Goal: Task Accomplishment & Management: Complete application form

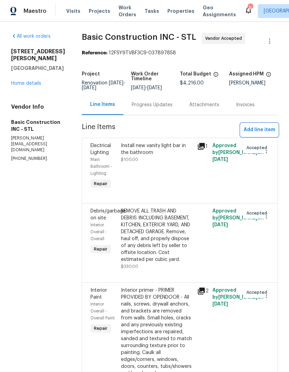
click at [262, 130] on span "Add line item" at bounding box center [259, 130] width 32 height 9
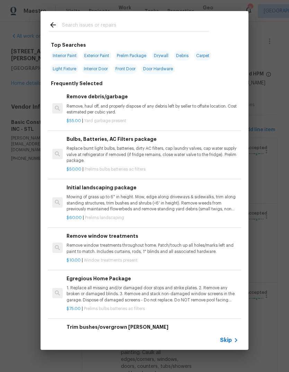
click at [230, 338] on span "Skip" at bounding box center [226, 340] width 12 height 7
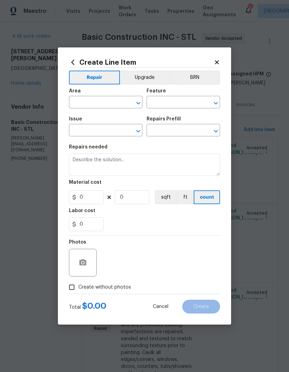
click at [120, 105] on input "text" at bounding box center [96, 103] width 54 height 11
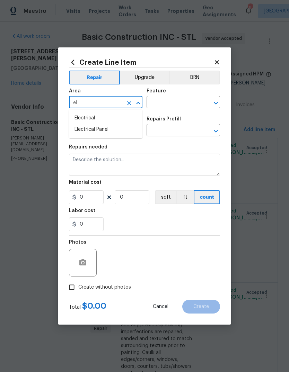
type input "e"
click at [130, 130] on li "Interior Overall" at bounding box center [105, 129] width 73 height 11
type input "Interior Overall"
click at [187, 102] on input "text" at bounding box center [173, 103] width 54 height 11
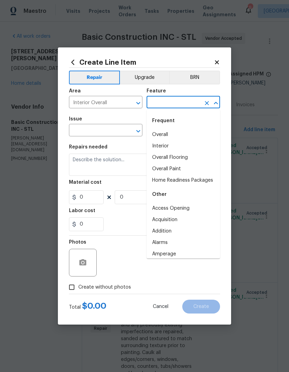
type input "e"
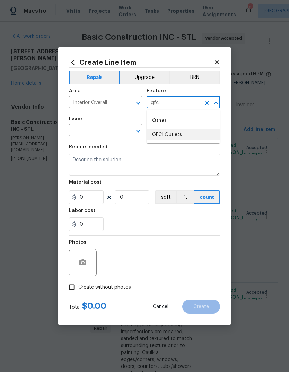
click at [191, 134] on li "GFCI Outlets" at bounding box center [182, 134] width 73 height 11
type input "GFCI Outlets"
click at [117, 129] on input "text" at bounding box center [96, 131] width 54 height 11
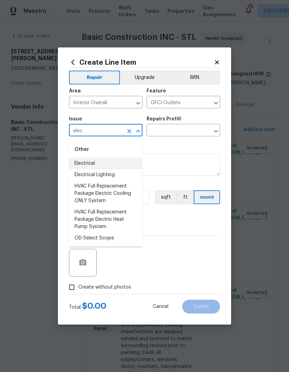
click at [127, 167] on li "Electrical" at bounding box center [105, 163] width 73 height 11
type input "Electrical"
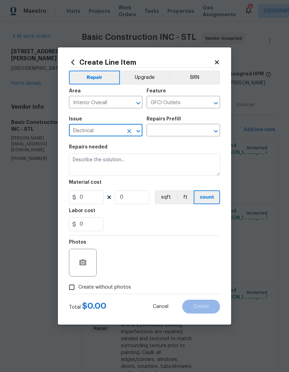
click at [193, 127] on input "text" at bounding box center [173, 131] width 54 height 11
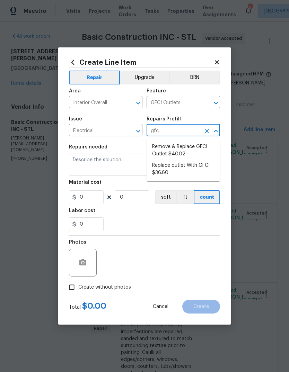
click at [199, 153] on li "Remove & Replace GFCI Outlet $40.02" at bounding box center [182, 150] width 73 height 19
type input "Remove & Replace GFCI Outlet $40.02"
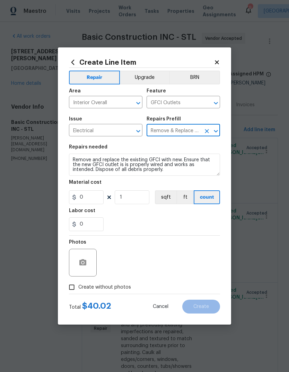
type textarea "Remove and replace the existing GFCI with new. Ensure that the new GFCI outlet …"
type input "1"
type input "40.02"
click at [146, 200] on input "1" at bounding box center [132, 197] width 35 height 14
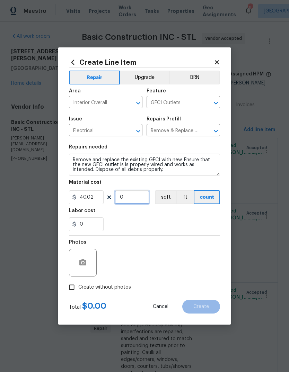
type input "3"
click at [181, 219] on div "0" at bounding box center [144, 224] width 151 height 14
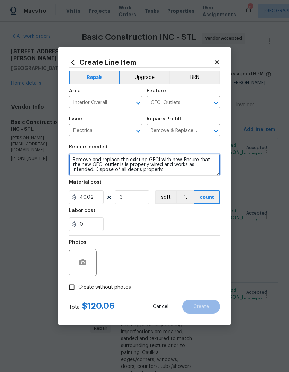
click at [170, 167] on textarea "Remove and replace the existing GFCI with new. Ensure that the new GFCI outlet …" at bounding box center [144, 165] width 151 height 22
click at [160, 170] on textarea "Remove and replace the existing GFCI with new. Ensure that the new GFCI outlet …" at bounding box center [144, 165] width 151 height 22
type textarea "Replace three outlets with GFCI. Locations are: 2 inches kitchen and 1 in the b…"
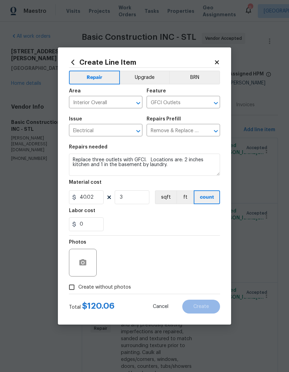
click at [186, 216] on div "Labor cost" at bounding box center [144, 212] width 151 height 9
click at [86, 262] on icon "button" at bounding box center [82, 262] width 7 height 6
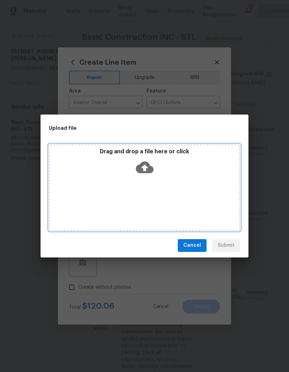
click at [148, 167] on icon at bounding box center [145, 167] width 18 height 12
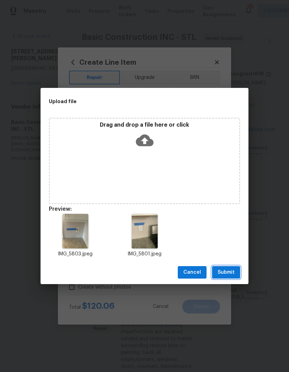
click at [231, 272] on span "Submit" at bounding box center [225, 272] width 17 height 9
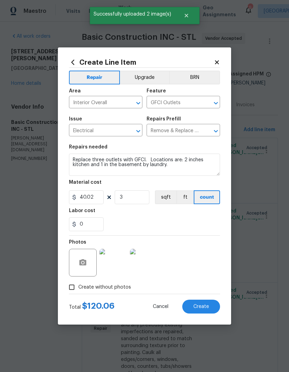
click at [208, 306] on span "Create" at bounding box center [201, 306] width 16 height 5
type input "0"
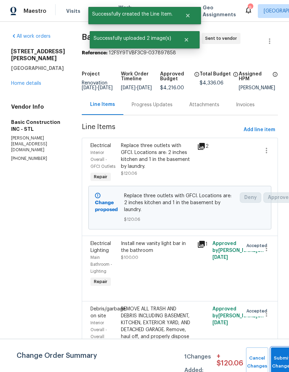
click at [278, 361] on button "Submit Changes" at bounding box center [282, 363] width 22 height 30
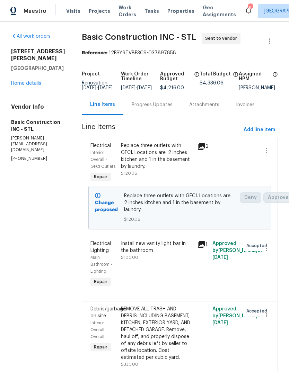
click at [140, 108] on div "Progress Updates" at bounding box center [152, 104] width 41 height 7
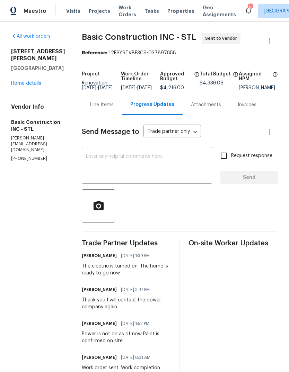
click at [187, 172] on textarea at bounding box center [147, 166] width 122 height 24
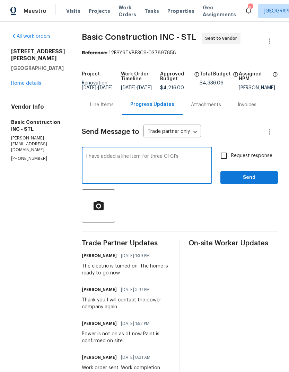
type textarea "I have added a line item for three GFCI’s"
click at [251, 223] on div at bounding box center [180, 205] width 196 height 33
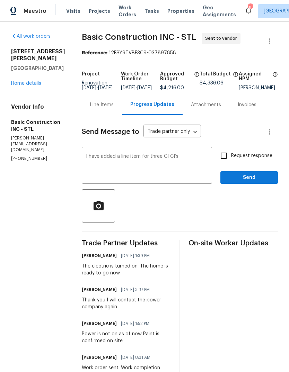
click at [272, 160] on span "Request response" at bounding box center [251, 155] width 41 height 7
click at [231, 160] on input "Request response" at bounding box center [223, 156] width 15 height 15
checkbox input "true"
click at [269, 182] on span "Send" at bounding box center [249, 177] width 46 height 9
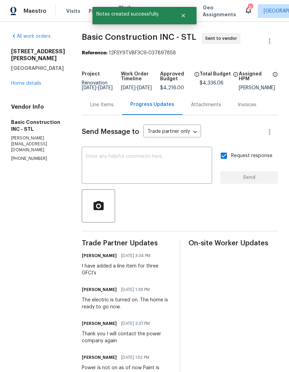
click at [30, 86] on link "Home details" at bounding box center [26, 83] width 30 height 5
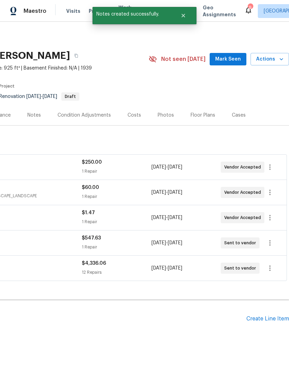
scroll to position [0, 103]
click at [234, 59] on span "Mark Seen" at bounding box center [228, 59] width 26 height 9
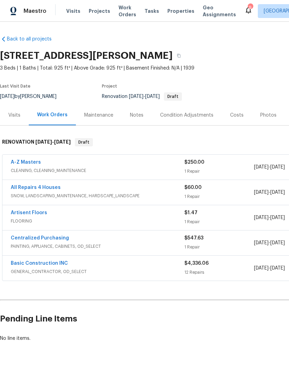
scroll to position [0, 0]
click at [139, 115] on div "Notes" at bounding box center [137, 115] width 14 height 7
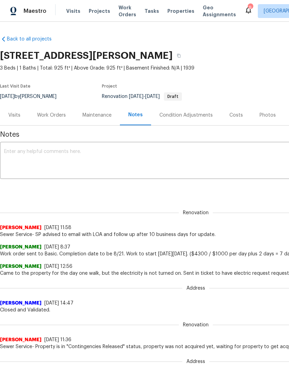
click at [161, 160] on textarea at bounding box center [195, 161] width 383 height 24
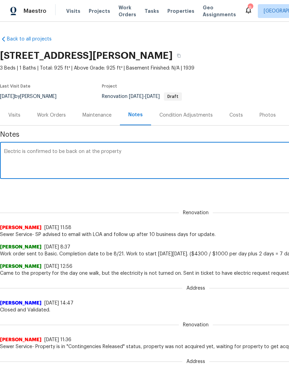
click at [79, 152] on textarea "Electric is confirmed to be back on at the property" at bounding box center [195, 161] width 383 height 24
click at [243, 155] on textarea "Electric is confirmed to be on at the property" at bounding box center [195, 161] width 383 height 24
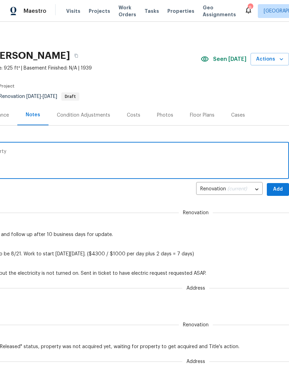
scroll to position [0, 103]
type textarea "Electric is confirmed to be on at the property"
click at [276, 194] on button "Add" at bounding box center [278, 189] width 22 height 13
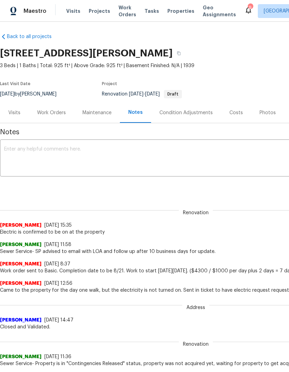
scroll to position [3, 0]
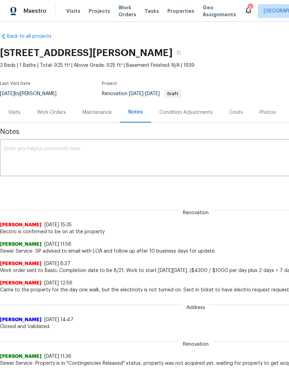
click at [235, 115] on div "Costs" at bounding box center [236, 112] width 14 height 7
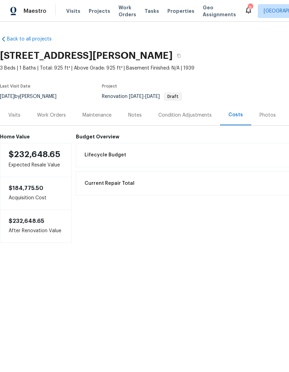
click at [63, 116] on div "Work Orders" at bounding box center [51, 115] width 29 height 7
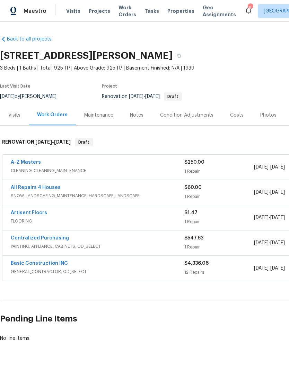
click at [57, 189] on link "All Repairs 4 Houses" at bounding box center [36, 187] width 50 height 5
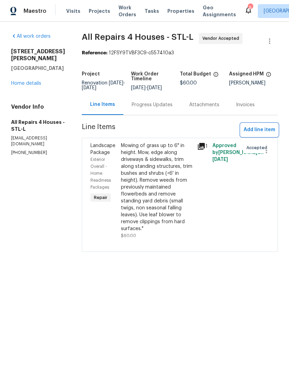
click at [273, 134] on span "Add line item" at bounding box center [259, 130] width 32 height 9
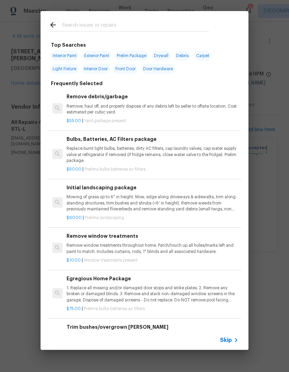
click at [229, 343] on span "Skip" at bounding box center [226, 340] width 12 height 7
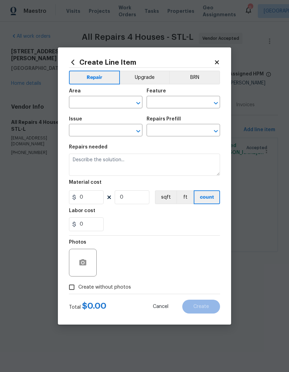
click at [118, 108] on input "text" at bounding box center [96, 103] width 54 height 11
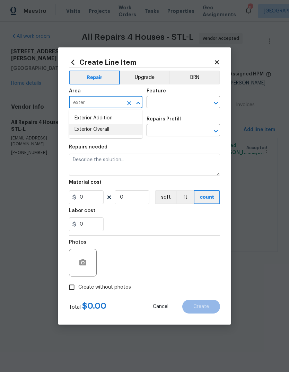
click at [135, 132] on li "Exterior Overall" at bounding box center [105, 129] width 73 height 11
type input "Exterior Overall"
click at [195, 105] on input "text" at bounding box center [173, 103] width 54 height 11
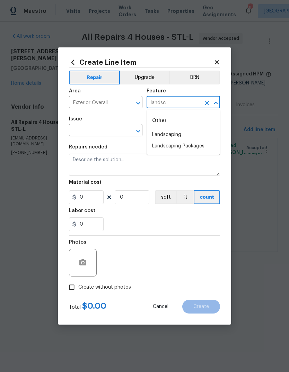
click at [194, 130] on li "Landscaping" at bounding box center [182, 134] width 73 height 11
type input "Landscaping"
click at [118, 131] on input "text" at bounding box center [96, 131] width 54 height 11
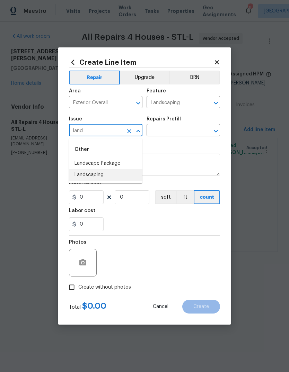
click at [131, 170] on li "Landscaping" at bounding box center [105, 174] width 73 height 11
type input "Landscaping"
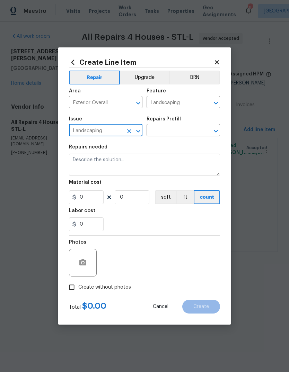
click at [194, 133] on input "text" at bounding box center [173, 131] width 54 height 11
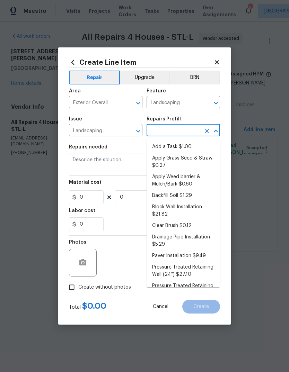
click at [206, 146] on li "Add a Task $1.00" at bounding box center [182, 146] width 73 height 11
type input "Add a Task $1.00"
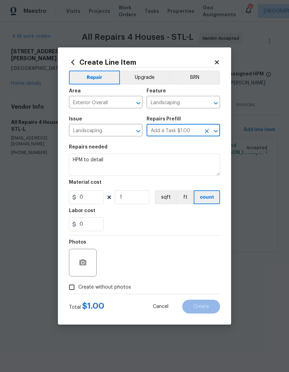
type textarea "HPM to detail"
type input "1"
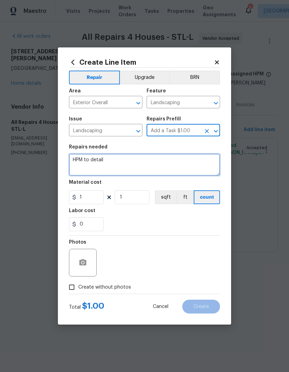
click at [206, 167] on textarea "HPM to detail" at bounding box center [144, 165] width 151 height 22
type textarea "H"
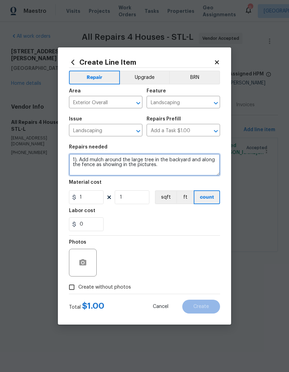
click at [123, 166] on textarea "1). Add mulch around the large tree in the backyard and along the fence as show…" at bounding box center [144, 165] width 151 height 22
click at [193, 170] on textarea "1). Add mulch around the large tree in the backyard and along the fence as show…" at bounding box center [144, 165] width 151 height 22
type textarea "1). Add mulch around the large tree in the backyard and along the fence as show…"
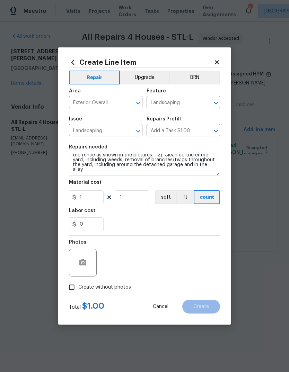
click at [179, 221] on div "0" at bounding box center [144, 224] width 151 height 14
click at [99, 199] on input "1" at bounding box center [86, 197] width 35 height 14
click at [199, 218] on div "0" at bounding box center [144, 224] width 151 height 14
click at [98, 196] on input "200" at bounding box center [86, 197] width 35 height 14
type input "250"
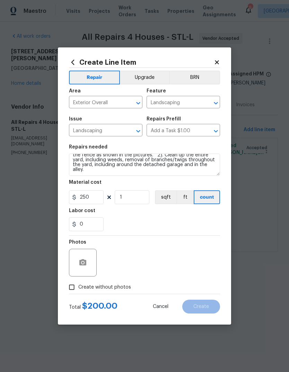
click at [199, 221] on div "0" at bounding box center [144, 224] width 151 height 14
click at [81, 268] on button "button" at bounding box center [82, 263] width 17 height 17
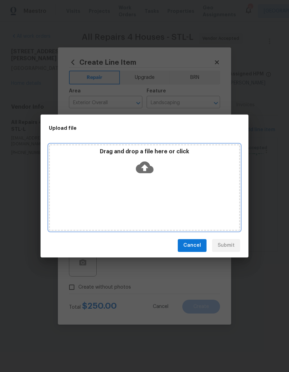
click at [148, 170] on icon at bounding box center [145, 167] width 18 height 12
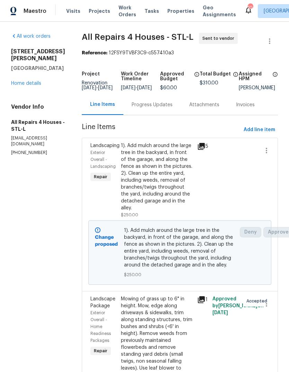
click at [202, 150] on icon at bounding box center [201, 146] width 7 height 7
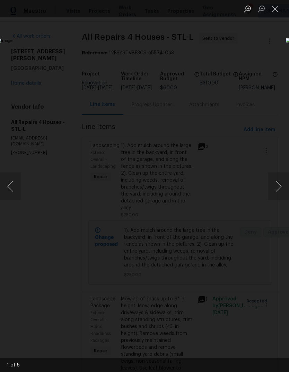
click at [279, 192] on button "Next image" at bounding box center [278, 186] width 21 height 28
click at [277, 194] on button "Next image" at bounding box center [278, 186] width 21 height 28
click at [279, 193] on button "Next image" at bounding box center [278, 186] width 21 height 28
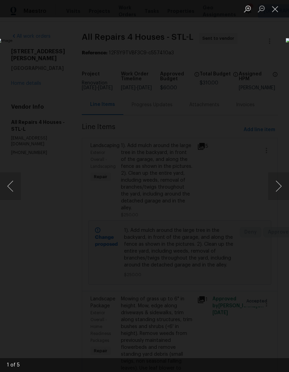
click at [269, 9] on button "Close lightbox" at bounding box center [275, 9] width 14 height 12
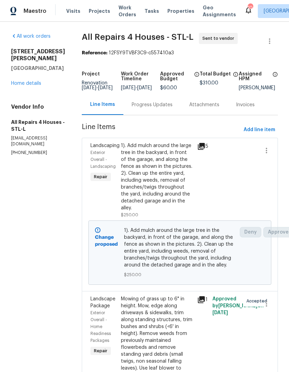
click at [40, 81] on link "Home details" at bounding box center [26, 83] width 30 height 5
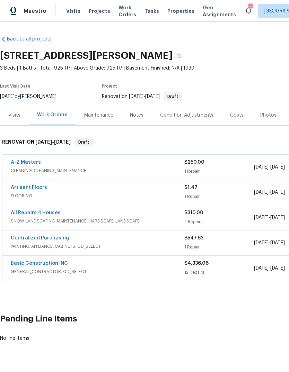
click at [99, 14] on span "Projects" at bounding box center [99, 11] width 21 height 7
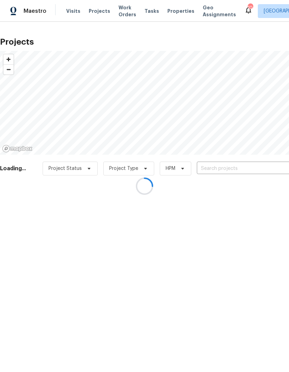
click at [253, 169] on div at bounding box center [144, 186] width 289 height 372
click at [256, 167] on div at bounding box center [144, 186] width 289 height 372
click at [259, 169] on div at bounding box center [144, 186] width 289 height 372
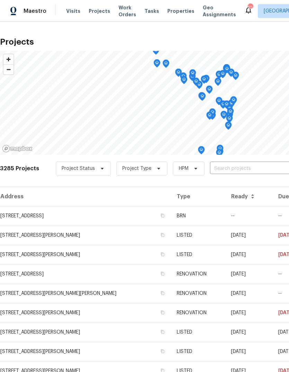
click at [256, 169] on input "text" at bounding box center [249, 168] width 79 height 11
type input "green knoll"
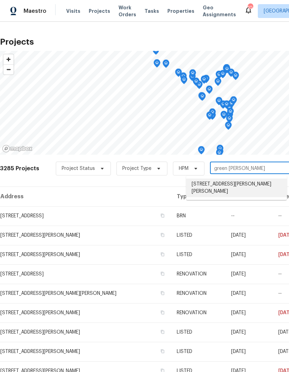
click at [258, 184] on li "1248 Green Knoll Dr, Fenton, MO 63026" at bounding box center [236, 188] width 101 height 19
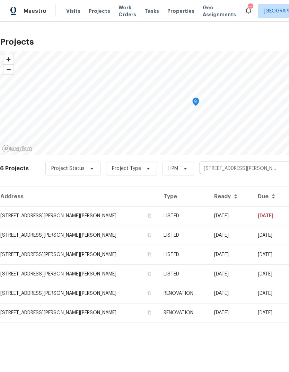
click at [101, 221] on td "1248 Green Knoll Dr, Fenton, MO 63026" at bounding box center [79, 215] width 158 height 19
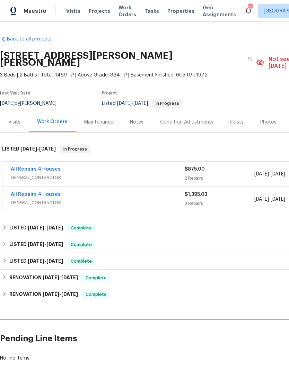
click at [54, 167] on link "All Repairs 4 Houses" at bounding box center [36, 169] width 50 height 5
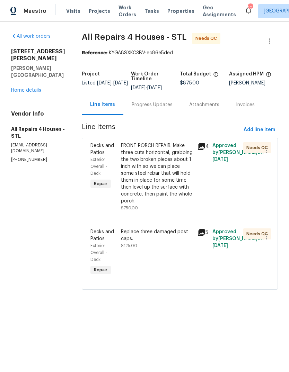
click at [170, 179] on div "FRONT PORCH REPAIR. Make three cuts horizontal, grabbing the two broken pieces …" at bounding box center [157, 173] width 72 height 62
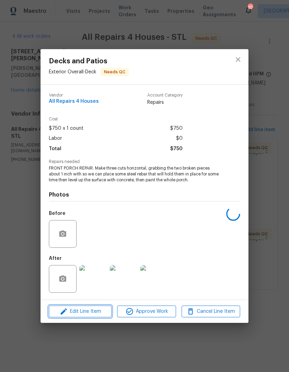
click at [101, 313] on span "Edit Line Item" at bounding box center [80, 312] width 59 height 9
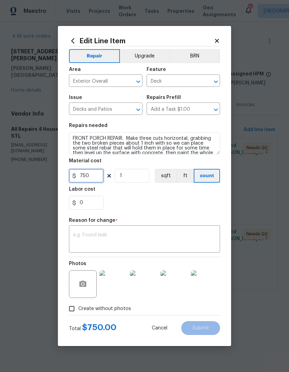
click at [101, 180] on input "750" at bounding box center [86, 176] width 35 height 14
type input "1200"
click at [199, 199] on div "0" at bounding box center [144, 203] width 151 height 14
click at [188, 242] on textarea at bounding box center [144, 240] width 143 height 15
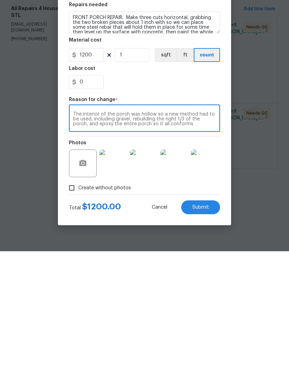
type textarea "The interior of the porch was hollow so a new method had to be used, including …"
click at [173, 302] on div "Create without photos" at bounding box center [144, 308] width 151 height 13
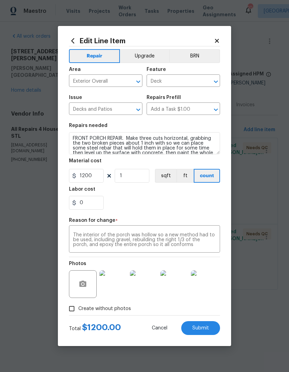
click at [210, 330] on button "Submit" at bounding box center [200, 328] width 39 height 14
type input "750"
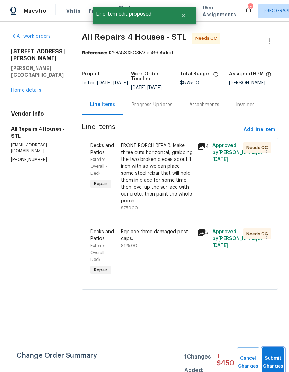
click at [270, 363] on span "Submit Changes" at bounding box center [272, 363] width 15 height 16
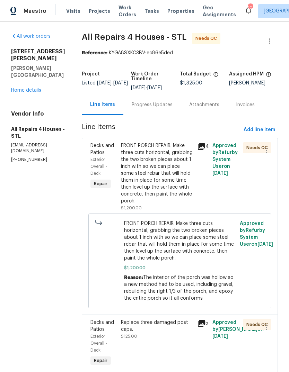
click at [37, 88] on link "Home details" at bounding box center [26, 90] width 30 height 5
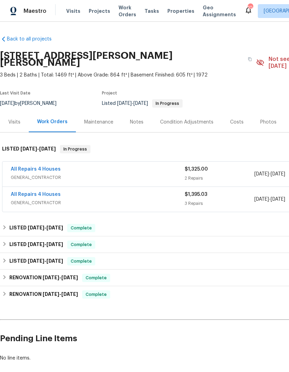
click at [64, 191] on div "All Repairs 4 Houses" at bounding box center [98, 195] width 174 height 8
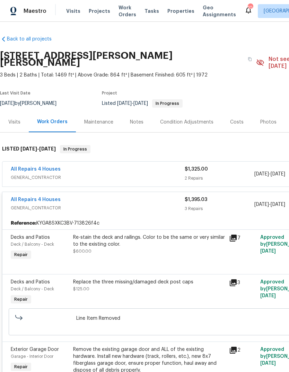
click at [243, 112] on div "Costs" at bounding box center [237, 122] width 30 height 20
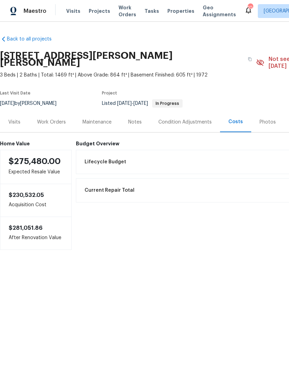
click at [62, 119] on div "Work Orders" at bounding box center [51, 122] width 29 height 7
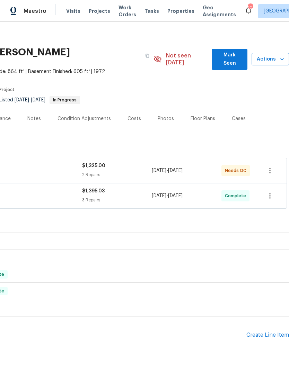
scroll to position [3, 103]
click at [275, 332] on div "Create Line Item" at bounding box center [267, 335] width 43 height 7
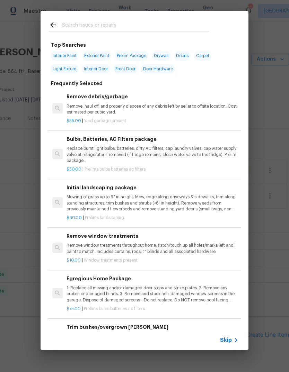
click at [231, 341] on span "Skip" at bounding box center [226, 340] width 12 height 7
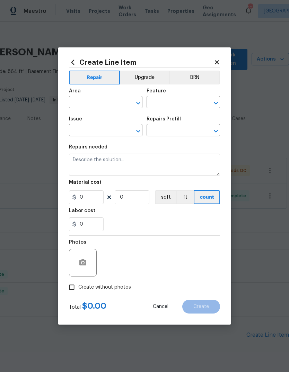
click at [114, 102] on input "text" at bounding box center [96, 103] width 54 height 11
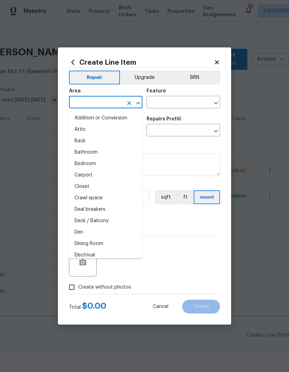
type input "i"
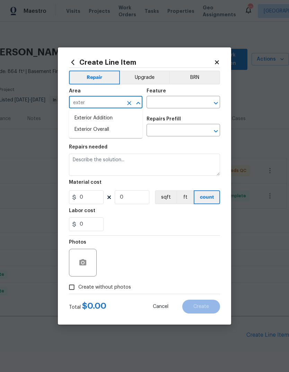
click at [108, 132] on li "Exterior Overall" at bounding box center [105, 129] width 73 height 11
type input "Exterior Overall"
click at [183, 105] on input "text" at bounding box center [173, 103] width 54 height 11
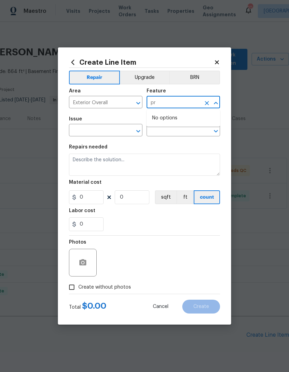
type input "p"
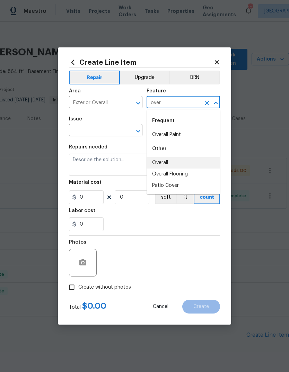
click at [188, 163] on li "Overall" at bounding box center [182, 162] width 73 height 11
type input "Overall"
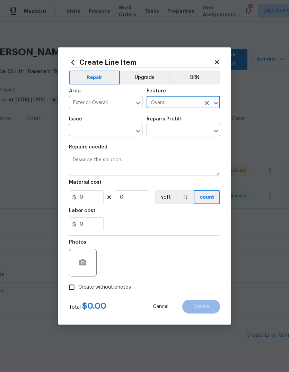
click at [122, 135] on input "text" at bounding box center [96, 131] width 54 height 11
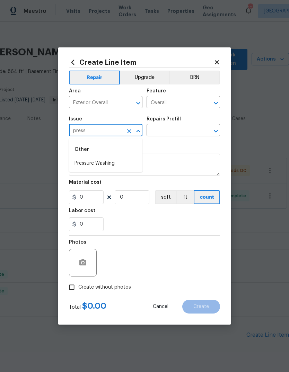
click at [129, 164] on li "Pressure Washing" at bounding box center [105, 163] width 73 height 11
type input "Pressure Washing"
click at [186, 129] on input "text" at bounding box center [173, 131] width 54 height 11
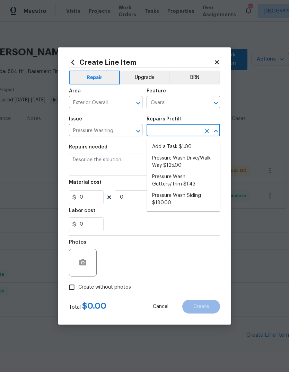
click at [204, 146] on li "Add a Task $1.00" at bounding box center [182, 146] width 73 height 11
type input "Add a Task $1.00"
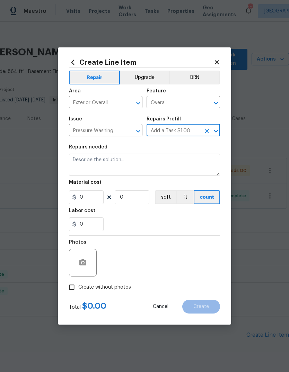
type input "Siding"
type textarea "HPM to detail"
type input "1"
type input "Add a Task $1.00"
type input "1"
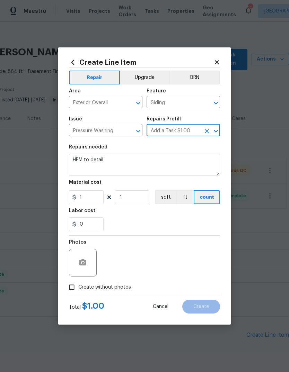
click at [211, 130] on button "Open" at bounding box center [216, 131] width 10 height 10
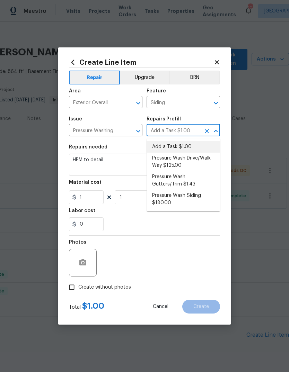
click at [204, 196] on li "Pressure Wash Siding $180.00" at bounding box center [182, 199] width 73 height 19
type input "Add a Task $1.00"
type textarea "Protect areas as needed for pressure washing. Pressure wash the siding on the h…"
type input "Pressure Wash Siding $180.00"
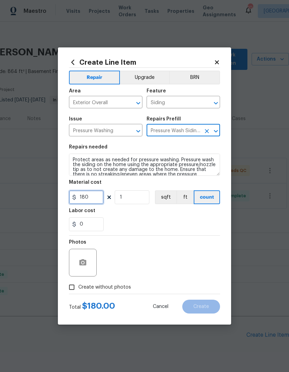
click at [99, 203] on input "180" at bounding box center [86, 197] width 35 height 14
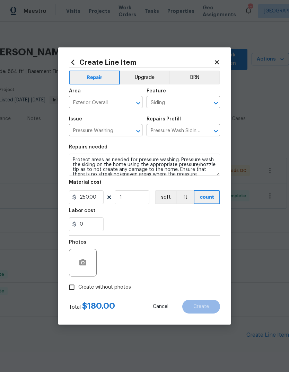
click at [208, 222] on div "0" at bounding box center [144, 224] width 151 height 14
type input "250"
click at [125, 290] on span "Create without photos" at bounding box center [104, 287] width 53 height 7
click at [78, 290] on input "Create without photos" at bounding box center [71, 287] width 13 height 13
checkbox input "true"
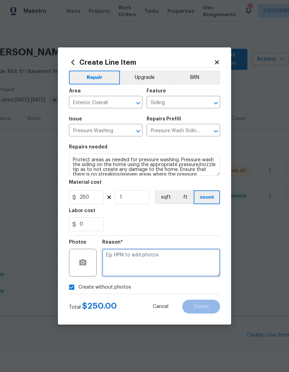
click at [173, 263] on textarea at bounding box center [161, 263] width 118 height 28
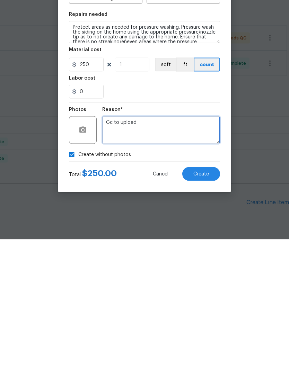
type textarea "Gc to upload"
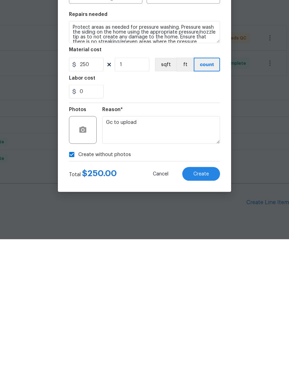
click at [214, 300] on button "Create" at bounding box center [201, 307] width 38 height 14
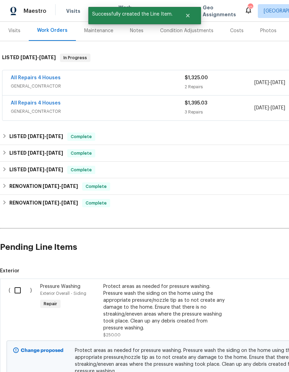
scroll to position [92, 0]
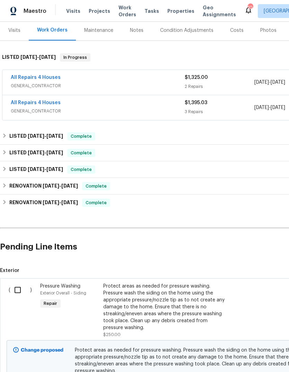
click at [20, 283] on input "checkbox" at bounding box center [20, 290] width 20 height 15
checkbox input "true"
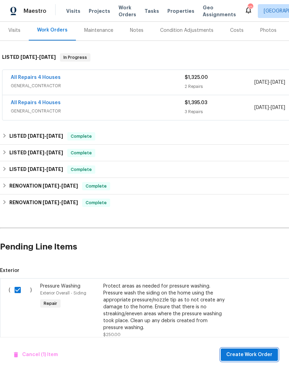
click at [262, 354] on span "Create Work Order" at bounding box center [249, 355] width 46 height 9
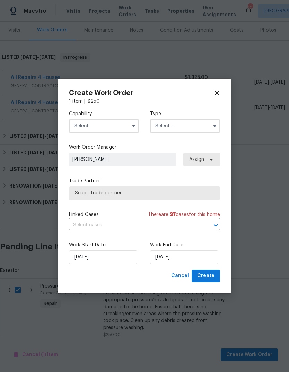
click at [111, 130] on input "text" at bounding box center [104, 126] width 70 height 14
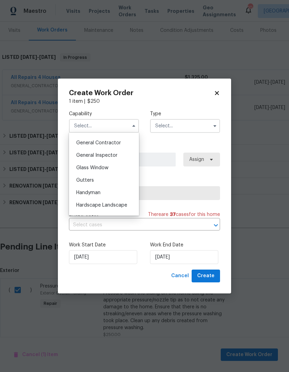
scroll to position [320, 0]
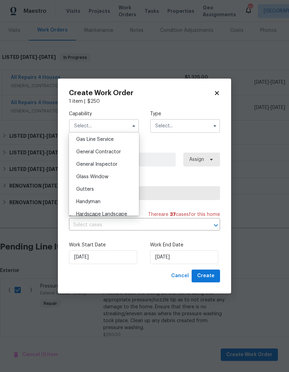
click at [129, 151] on div "General Contractor" at bounding box center [104, 152] width 66 height 12
type input "General Contractor"
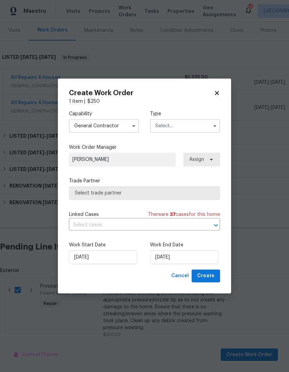
click at [194, 129] on input "text" at bounding box center [185, 126] width 70 height 14
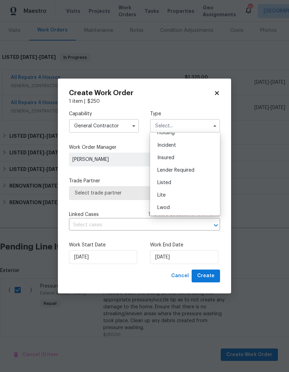
scroll to position [34, 0]
click at [201, 182] on div "Listed" at bounding box center [185, 181] width 66 height 12
type input "Listed"
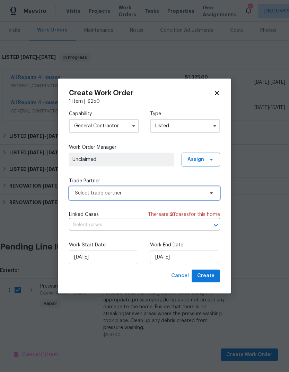
click at [192, 193] on span "Select trade partner" at bounding box center [139, 193] width 129 height 7
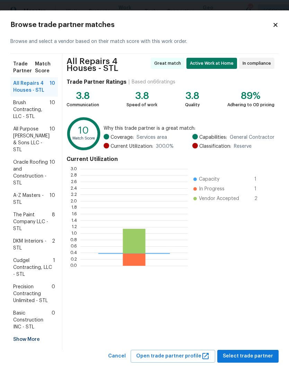
scroll to position [97, 107]
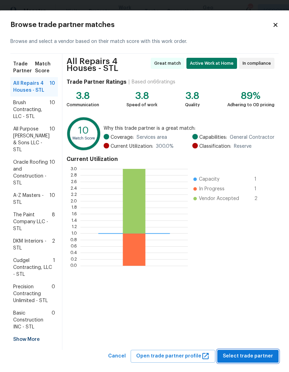
click at [257, 352] on span "Select trade partner" at bounding box center [248, 356] width 50 height 9
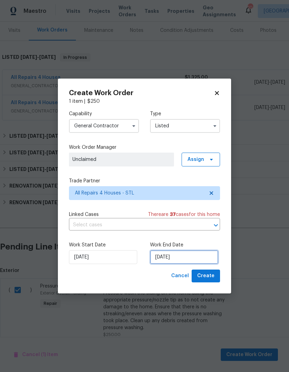
click at [210, 259] on input "8/14/2025" at bounding box center [184, 257] width 68 height 14
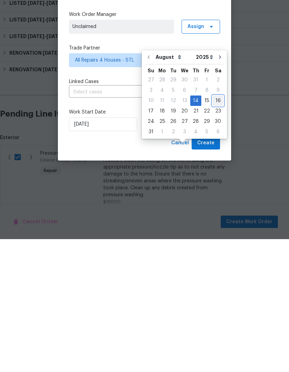
click at [217, 229] on div "16" at bounding box center [217, 234] width 11 height 10
type input "[DATE]"
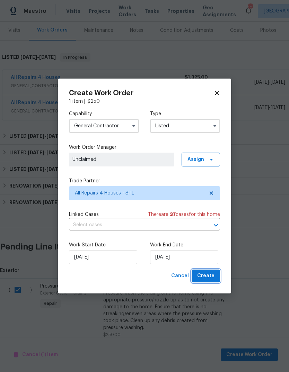
click at [214, 279] on span "Create" at bounding box center [205, 276] width 17 height 9
checkbox input "false"
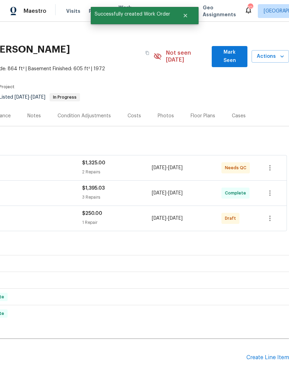
scroll to position [6, 103]
click at [271, 215] on icon "button" at bounding box center [270, 219] width 8 height 8
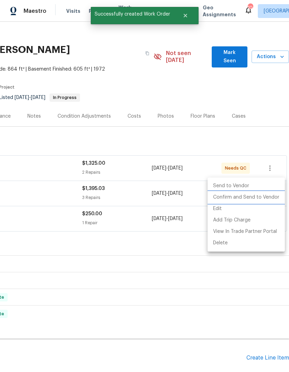
click at [271, 202] on li "Confirm and Send to Vendor" at bounding box center [245, 197] width 77 height 11
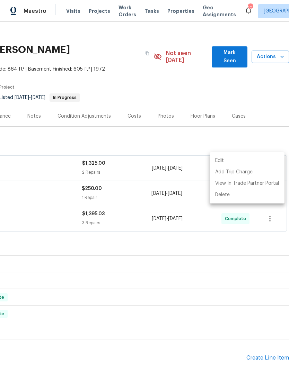
click at [261, 60] on div at bounding box center [144, 186] width 289 height 372
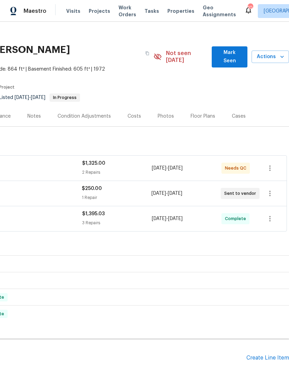
click at [231, 48] on span "Mark Seen" at bounding box center [229, 56] width 25 height 17
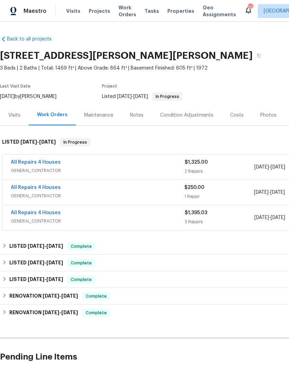
scroll to position [0, 0]
click at [137, 119] on div "Notes" at bounding box center [137, 115] width 30 height 20
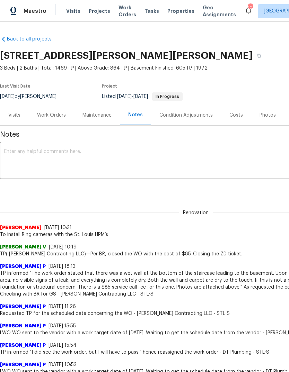
click at [98, 14] on span "Projects" at bounding box center [99, 11] width 21 height 7
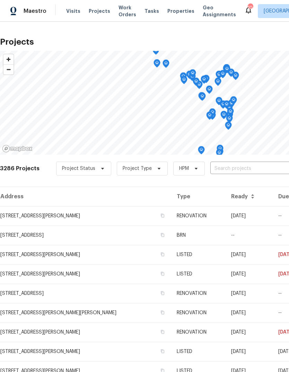
click at [103, 13] on span "Projects" at bounding box center [99, 11] width 21 height 7
click at [73, 14] on span "Visits" at bounding box center [73, 11] width 14 height 7
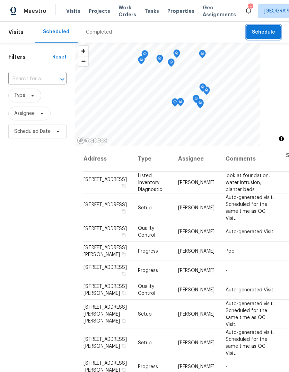
click at [270, 32] on span "Schedule" at bounding box center [263, 32] width 23 height 9
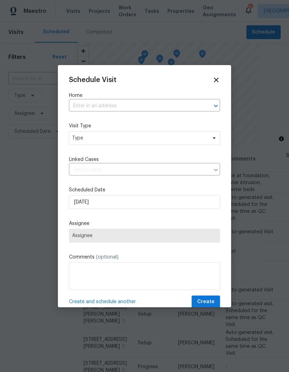
click at [175, 104] on input "text" at bounding box center [135, 106] width 132 height 11
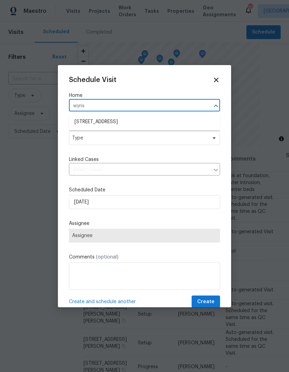
type input "wynst"
click at [174, 123] on li "109 Wynstay Ave, Valley Park, MO 63088" at bounding box center [144, 121] width 151 height 11
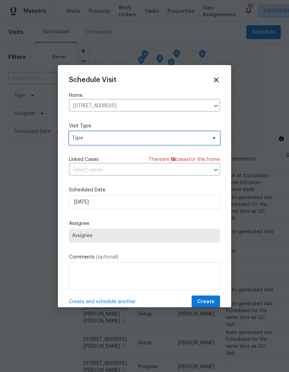
click at [172, 141] on span "Type" at bounding box center [139, 138] width 135 height 7
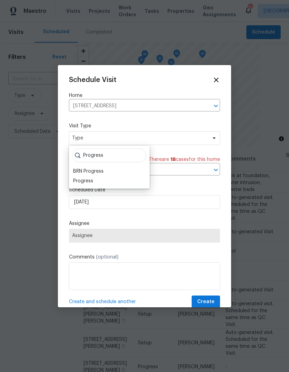
type input "Progress"
click at [129, 184] on div "Progress" at bounding box center [109, 181] width 77 height 10
click at [120, 181] on div "Progress" at bounding box center [109, 181] width 77 height 10
click at [88, 183] on div "Progress" at bounding box center [83, 181] width 20 height 7
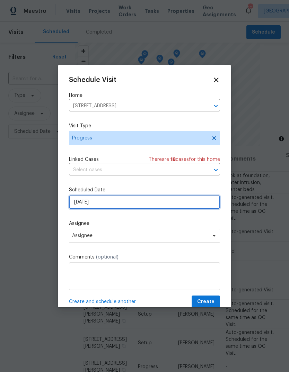
click at [151, 209] on input "8/14/2025" at bounding box center [144, 202] width 151 height 14
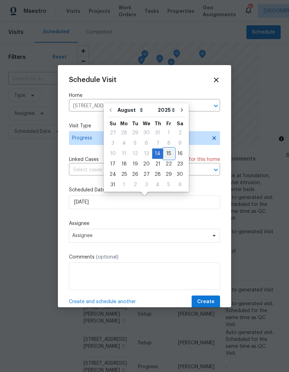
click at [167, 156] on div "15" at bounding box center [168, 154] width 11 height 10
type input "8/15/2025"
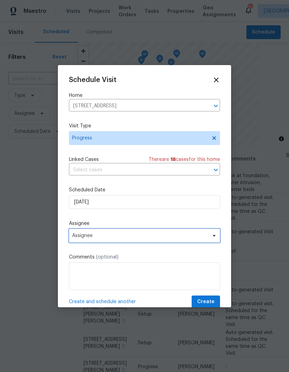
click at [151, 239] on span "Assignee" at bounding box center [140, 236] width 136 height 6
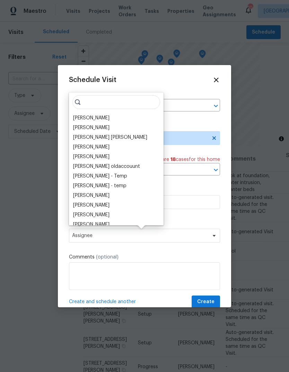
click at [122, 119] on div "[PERSON_NAME]" at bounding box center [116, 118] width 90 height 10
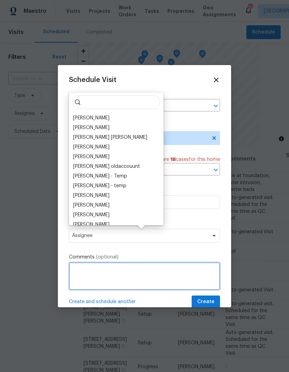
click at [134, 277] on textarea at bounding box center [144, 276] width 151 height 28
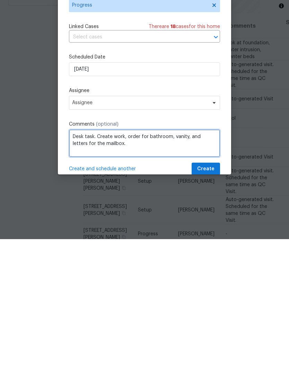
type textarea "Desk task. Create work, order for bathroom, vanity, and letters for the mailbox."
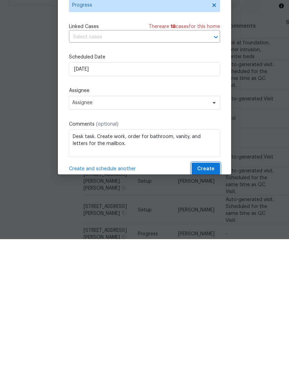
click at [212, 298] on span "Create" at bounding box center [205, 302] width 17 height 9
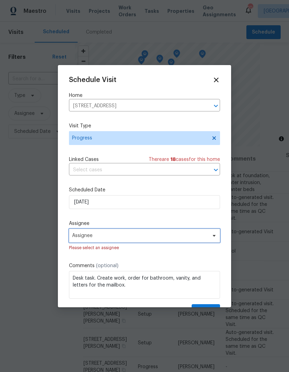
click at [176, 238] on span "Assignee" at bounding box center [140, 236] width 136 height 6
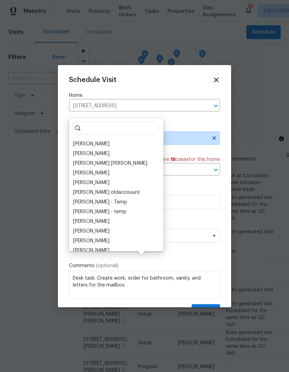
click at [126, 139] on div "[PERSON_NAME]" at bounding box center [116, 144] width 90 height 10
click at [115, 139] on div "[PERSON_NAME]" at bounding box center [116, 144] width 90 height 10
click at [180, 85] on div "Schedule Visit Home 109 Wynstay Ave, Valley Park, MO 63088 ​ Visit Type Progres…" at bounding box center [144, 196] width 151 height 241
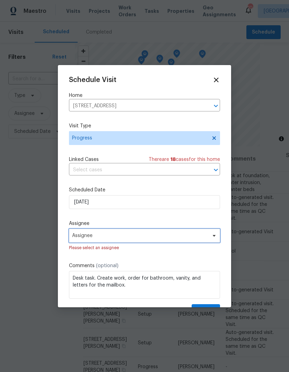
click at [143, 237] on span "Assignee" at bounding box center [140, 236] width 136 height 6
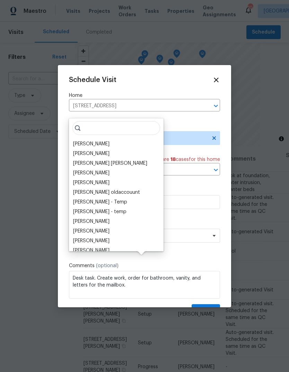
click at [109, 141] on div "[PERSON_NAME]" at bounding box center [91, 144] width 36 height 7
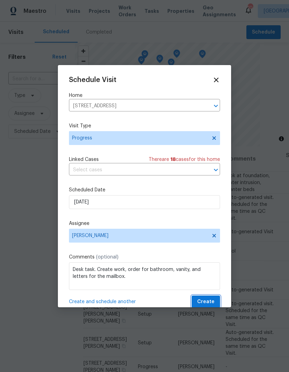
click at [210, 298] on button "Create" at bounding box center [206, 302] width 28 height 13
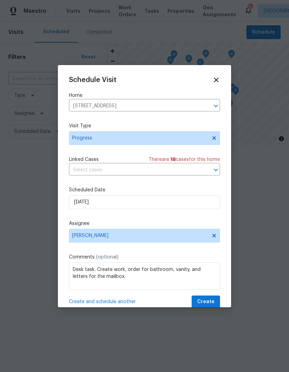
scroll to position [0, 0]
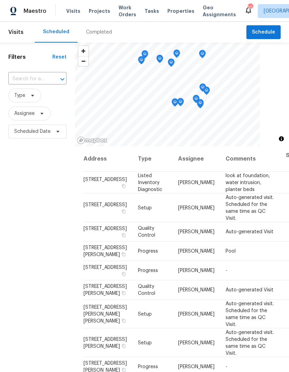
click at [100, 14] on span "Projects" at bounding box center [99, 11] width 21 height 7
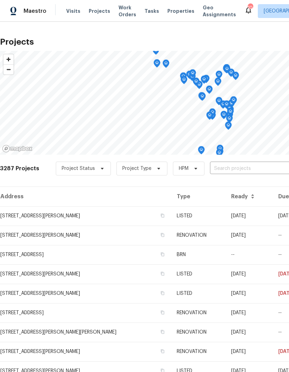
click at [253, 169] on input "text" at bounding box center [249, 168] width 79 height 11
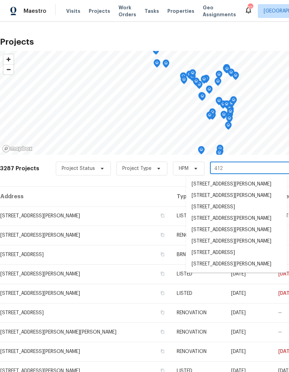
type input "4127"
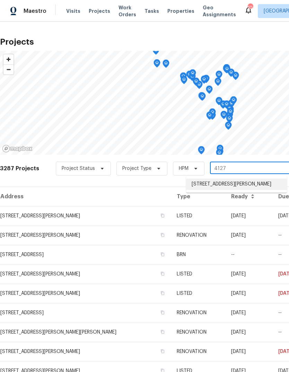
click at [253, 188] on li "4127 Burnett Ave, Saint Louis, MO 63125" at bounding box center [236, 184] width 101 height 11
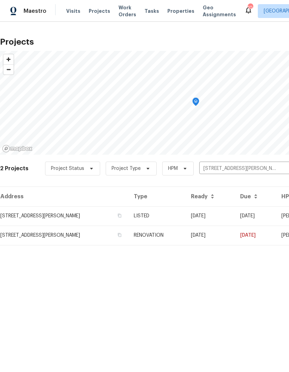
click at [182, 215] on td "LISTED" at bounding box center [156, 215] width 57 height 19
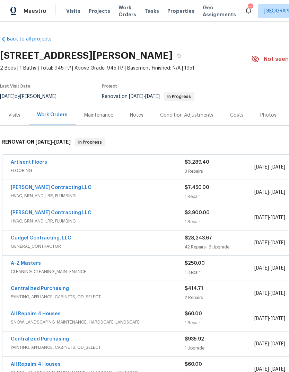
click at [172, 11] on span "Properties" at bounding box center [180, 11] width 27 height 7
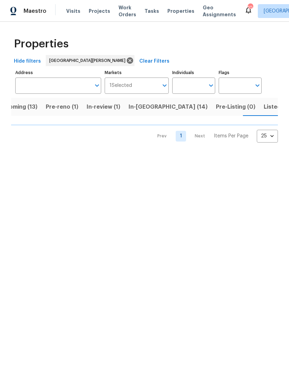
scroll to position [0, 18]
